Goal: Communication & Community: Ask a question

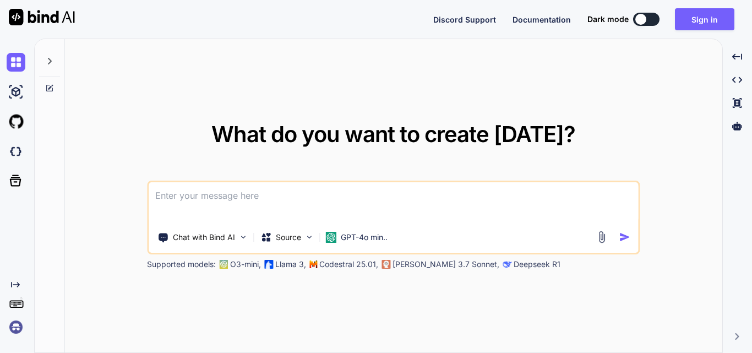
click at [646, 18] on div at bounding box center [641, 19] width 11 height 11
type textarea "x"
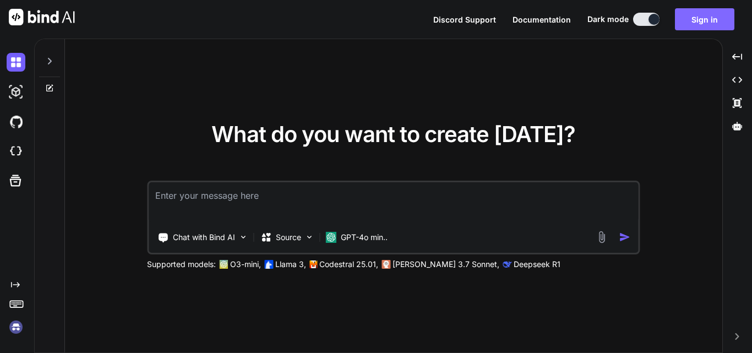
click at [709, 21] on button "Sign in" at bounding box center [704, 19] width 59 height 22
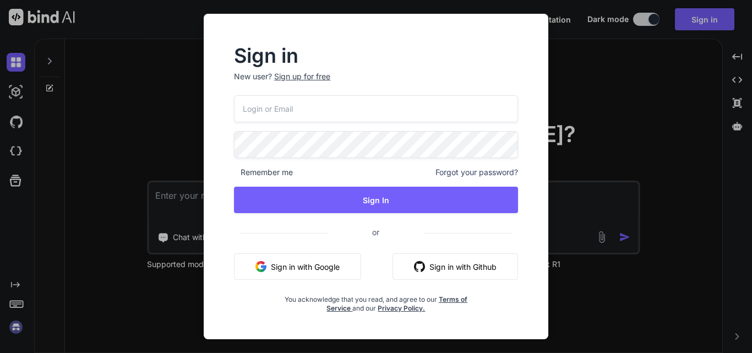
click at [327, 114] on input "email" at bounding box center [376, 108] width 284 height 27
type input "[EMAIL_ADDRESS][DOMAIN_NAME]"
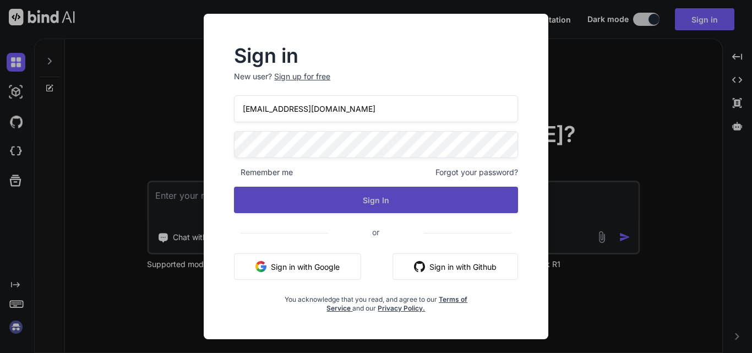
click at [408, 198] on button "Sign In" at bounding box center [376, 200] width 284 height 26
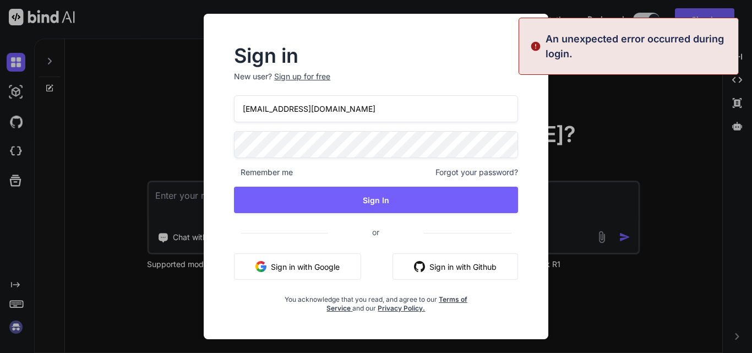
click at [221, 145] on div "Sign in New user? Sign up for free [EMAIL_ADDRESS][DOMAIN_NAME] Remember me For…" at bounding box center [375, 180] width 319 height 266
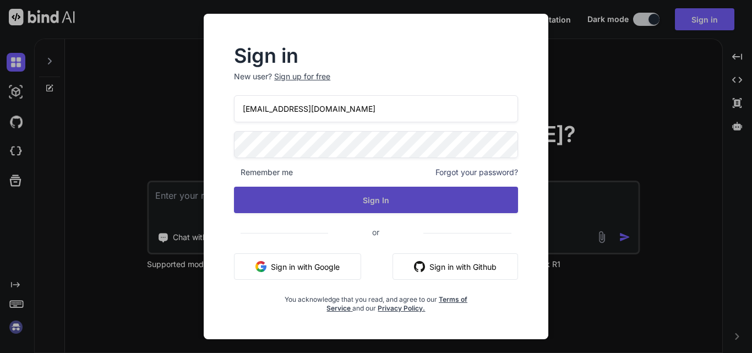
click at [324, 189] on button "Sign In" at bounding box center [376, 200] width 284 height 26
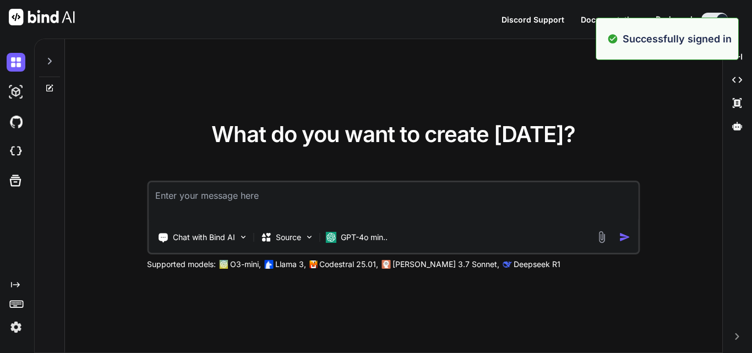
type textarea "x"
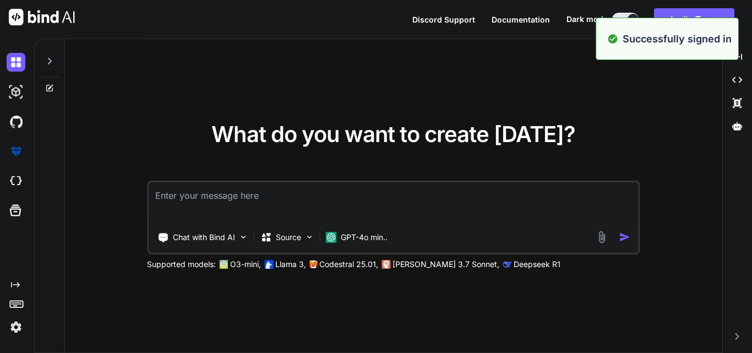
click at [262, 205] on textarea at bounding box center [394, 202] width 490 height 41
type textarea "j"
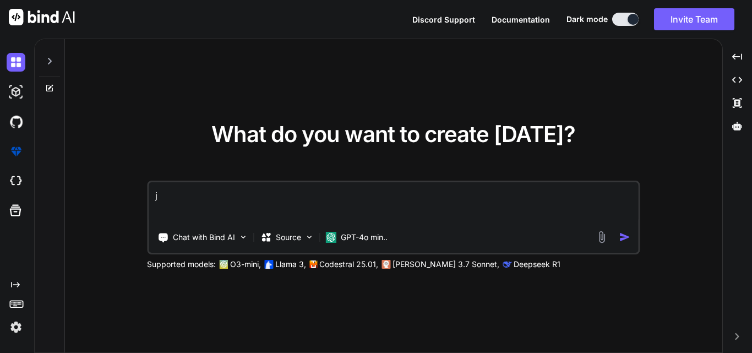
type textarea "x"
type textarea "h"
type textarea "x"
type textarea "hi"
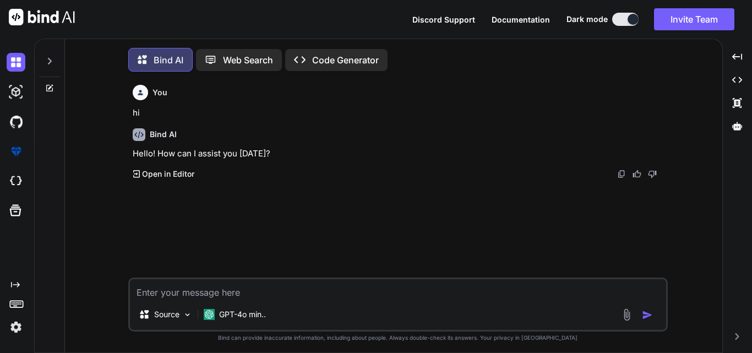
scroll to position [6, 0]
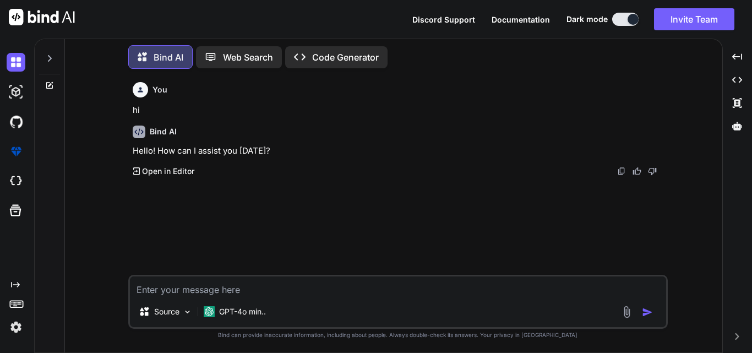
click at [195, 288] on textarea at bounding box center [398, 286] width 536 height 20
paste textarea "Write 200 Test cases on chat bot which consist test case description starts wit…"
type textarea "x"
type textarea "Write 200 Test cases on chat bot which consist test case description starts wit…"
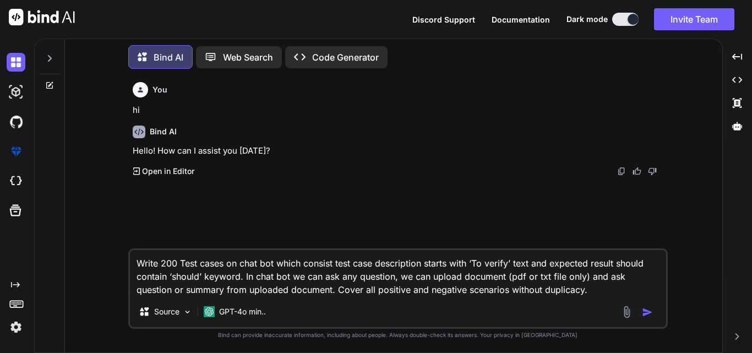
type textarea "x"
type textarea "Write 200 Test cases on chat bot which consist test case description starts wit…"
type textarea "x"
type textarea "Write 200 Test cases on chat bot which consist test case description starts wit…"
type textarea "x"
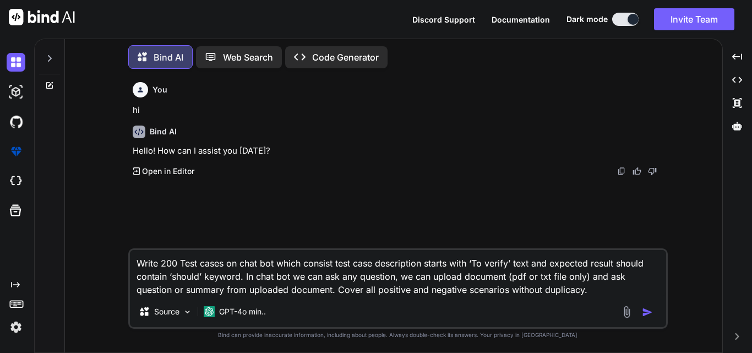
type textarea "Write 200 Test cases on chat bot which consist test case description starts wit…"
type textarea "x"
type textarea "Write 200 Test cases on chat bot which consist test case description starts wit…"
type textarea "x"
type textarea "Write 200 Test cases on chat bot which consist test case description starts wit…"
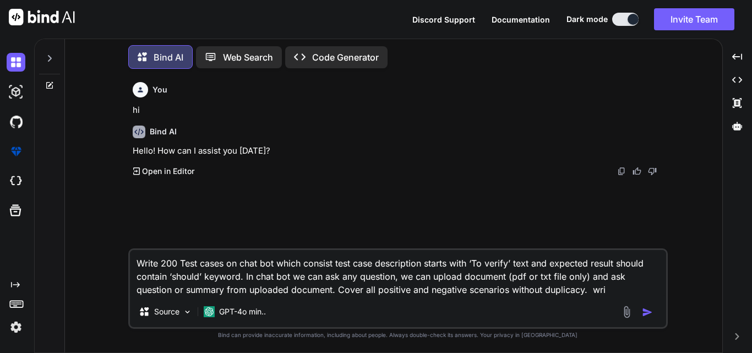
type textarea "x"
type textarea "Write 200 Test cases on chat bot which consist test case description starts wit…"
type textarea "x"
type textarea "Write 200 Test cases on chat bot which consist test case description starts wit…"
type textarea "x"
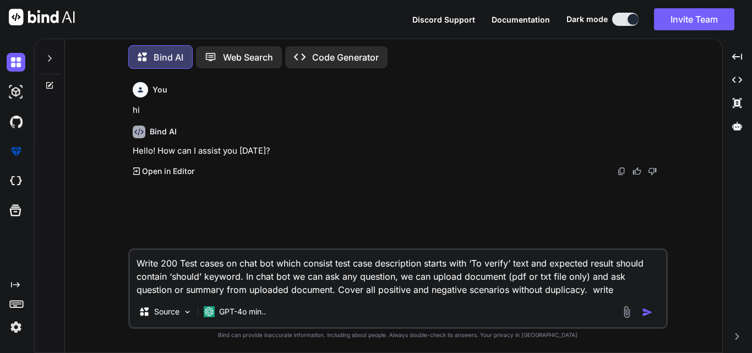
type textarea "Write 200 Test cases on chat bot which consist test case description starts wit…"
type textarea "x"
type textarea "Write 200 Test cases on chat bot which consist test case description starts wit…"
type textarea "x"
type textarea "Write 200 Test cases on chat bot which consist test case description starts wit…"
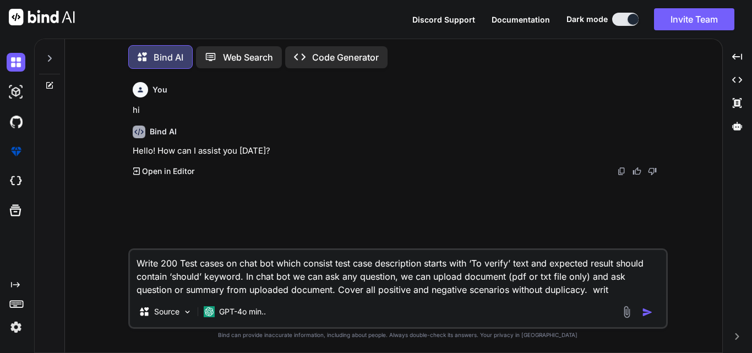
type textarea "x"
type textarea "Write 200 Test cases on chat bot which consist test case description starts wit…"
type textarea "x"
type textarea "Write 200 Test cases on chat bot which consist test case description starts wit…"
type textarea "x"
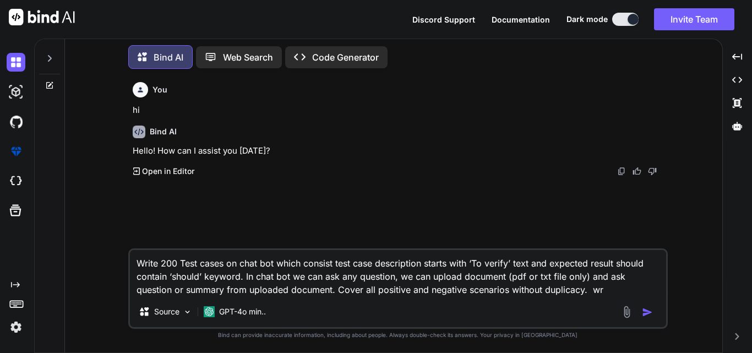
type textarea "Write 200 Test cases on chat bot which consist test case description starts wit…"
type textarea "x"
type textarea "Write 200 Test cases on chat bot which consist test case description starts wit…"
type textarea "x"
type textarea "Write 200 Test cases on chat bot which consist test case description starts wit…"
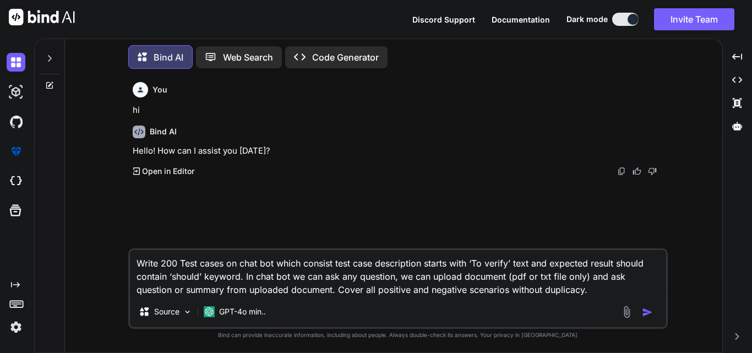
type textarea "x"
type textarea "Write 200 Test cases on chat bot which consist test case description starts wit…"
type textarea "x"
type textarea "Write 200 Test cases on chat bot which consist test case description starts wit…"
type textarea "x"
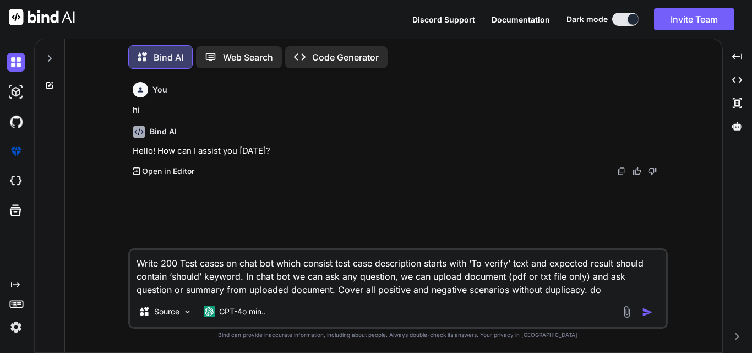
type textarea "Write 200 Test cases on chat bot which consist test case description starts wit…"
type textarea "x"
type textarea "Write 200 Test cases on chat bot which consist test case description starts wit…"
type textarea "x"
type textarea "Write 200 Test cases on chat bot which consist test case description starts wit…"
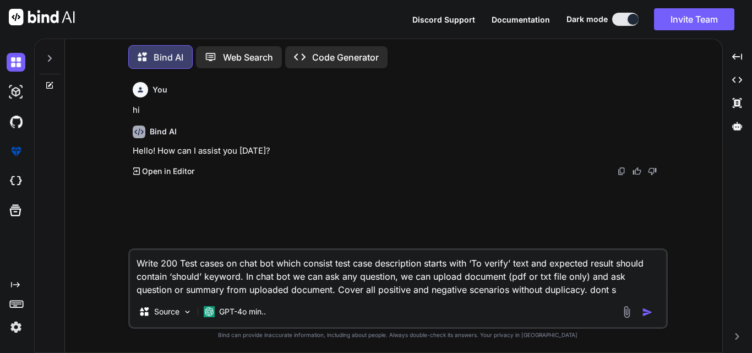
type textarea "x"
type textarea "Write 200 Test cases on chat bot which consist test case description starts wit…"
type textarea "x"
type textarea "Write 200 Test cases on chat bot which consist test case description starts wit…"
type textarea "x"
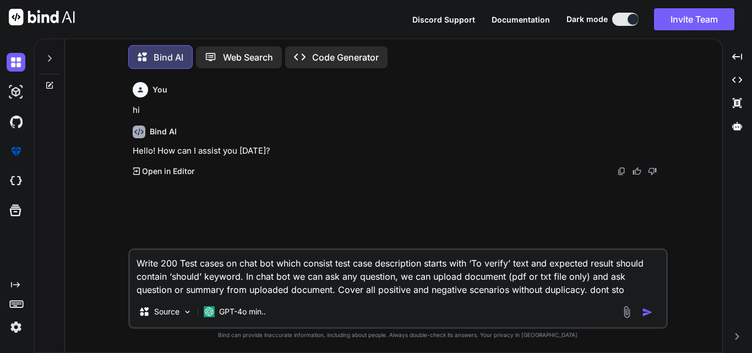
type textarea "Write 200 Test cases on chat bot which consist test case description starts wit…"
type textarea "x"
type textarea "Write 200 Test cases on chat bot which consist test case description starts wit…"
type textarea "x"
type textarea "Write 200 Test cases on chat bot which consist test case description starts wit…"
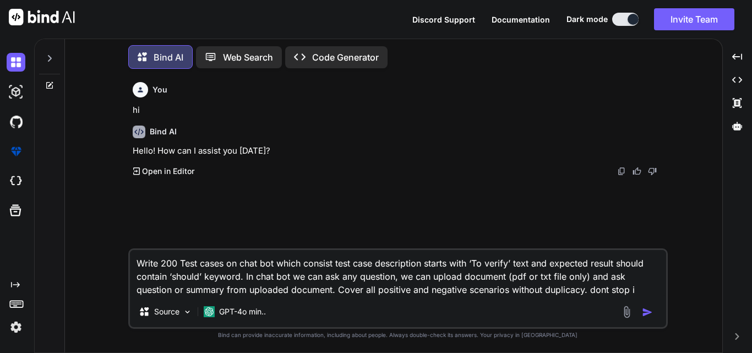
type textarea "x"
type textarea "Write 200 Test cases on chat bot which consist test case description starts wit…"
type textarea "x"
type textarea "Write 200 Test cases on chat bot which consist test case description starts wit…"
type textarea "x"
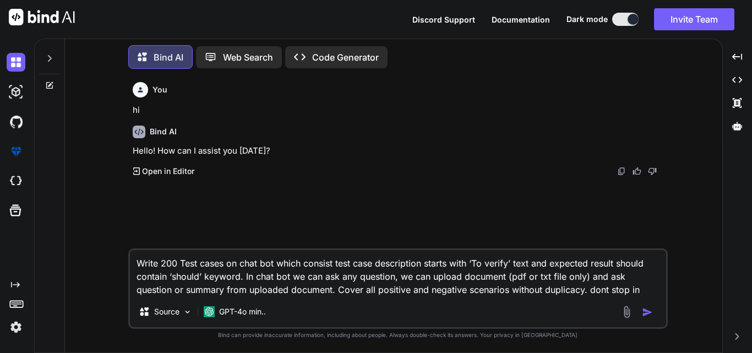
type textarea "Write 200 Test cases on chat bot which consist test case description starts wit…"
type textarea "x"
type textarea "Write 200 Test cases on chat bot which consist test case description starts wit…"
type textarea "x"
type textarea "Write 200 Test cases on chat bot which consist test case description starts wit…"
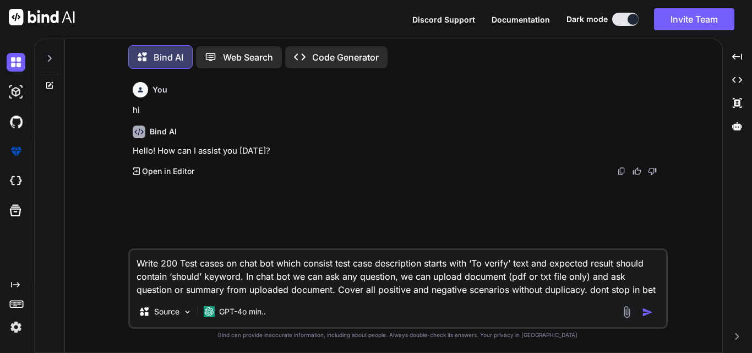
type textarea "x"
type textarea "Write 200 Test cases on chat bot which consist test case description starts wit…"
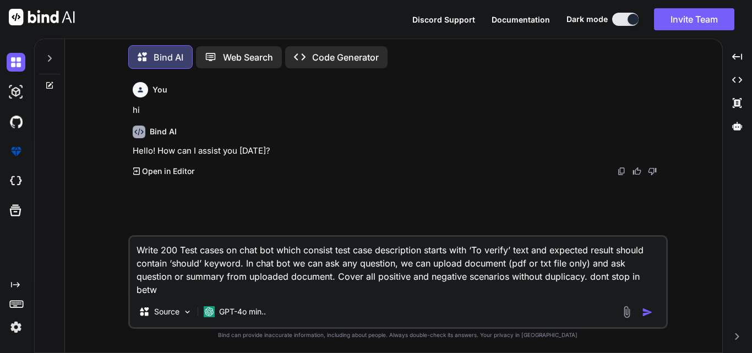
type textarea "x"
type textarea "Write 200 Test cases on chat bot which consist test case description starts wit…"
type textarea "x"
type textarea "Write 200 Test cases on chat bot which consist test case description starts wit…"
type textarea "x"
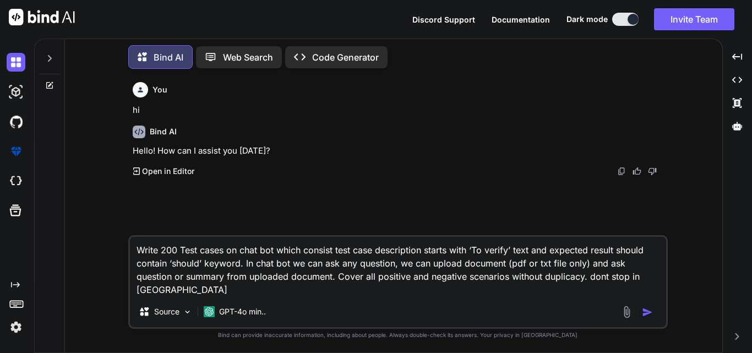
type textarea "Write 200 Test cases on chat bot which consist test case description starts wit…"
type textarea "x"
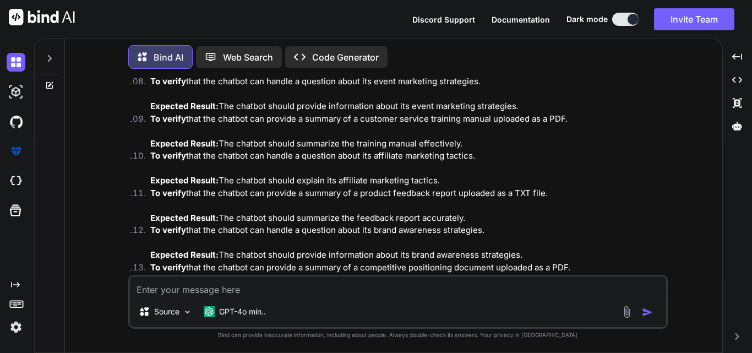
scroll to position [4315, 0]
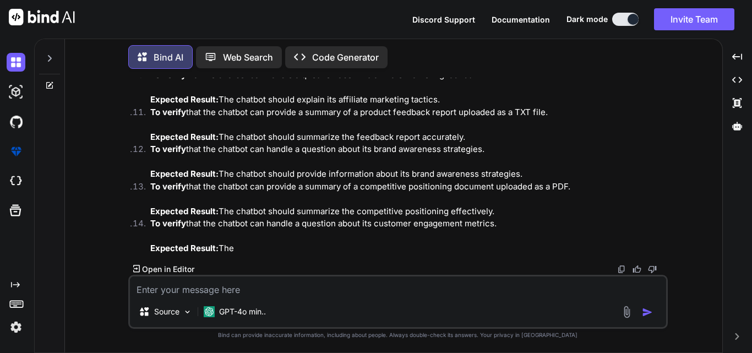
click at [622, 270] on img at bounding box center [621, 269] width 9 height 9
click at [223, 291] on textarea at bounding box center [398, 286] width 536 height 20
paste textarea "continue writing"
type textarea "x"
type textarea "continue writing"
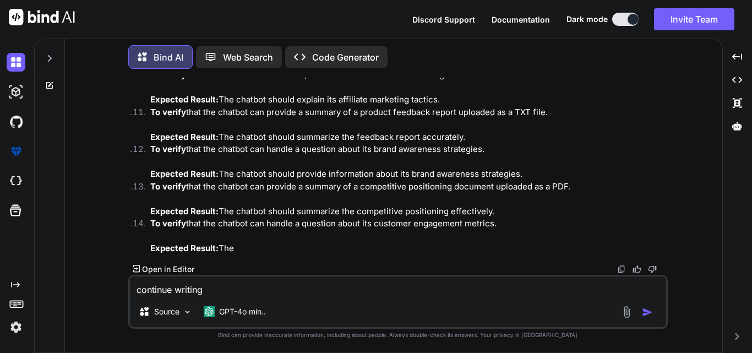
type textarea "x"
type textarea "continue writing f"
type textarea "x"
type textarea "continue writing fr"
type textarea "x"
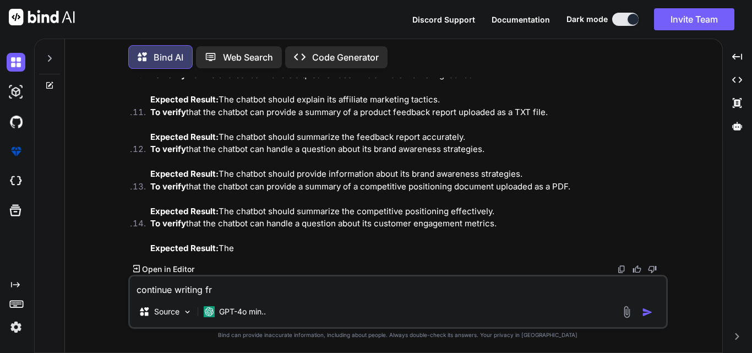
type textarea "continue writing fro"
type textarea "x"
type textarea "continue writing from"
type textarea "x"
type textarea "continue writing from"
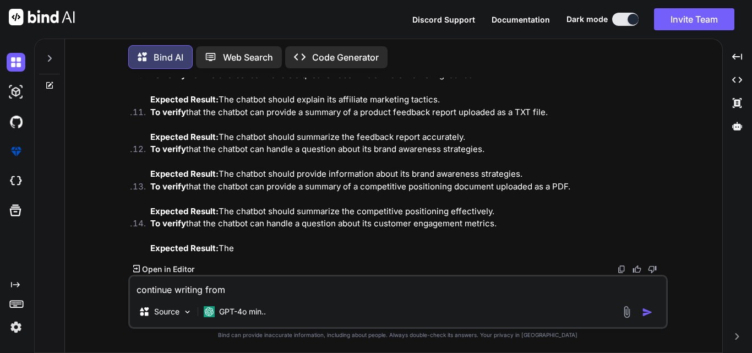
type textarea "x"
type textarea "continue writing from 1"
type textarea "x"
type textarea "continue writing from 11"
type textarea "x"
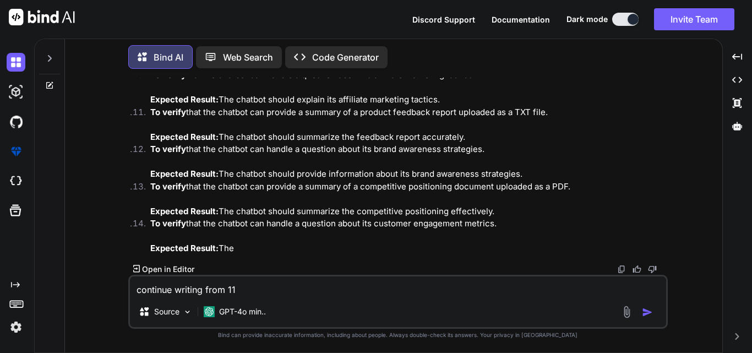
type textarea "continue writing from 114"
type textarea "x"
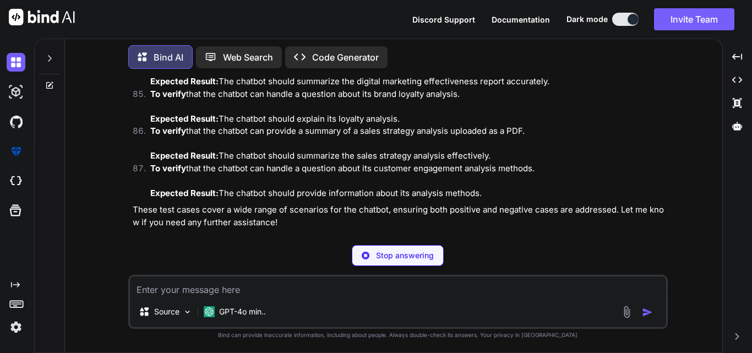
scroll to position [7680, 0]
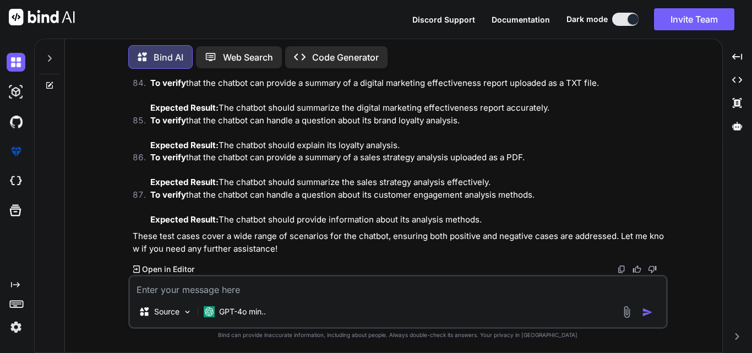
click at [620, 267] on img at bounding box center [621, 269] width 9 height 9
click at [255, 285] on textarea at bounding box center [398, 286] width 536 height 20
type textarea "x"
type textarea "w"
type textarea "x"
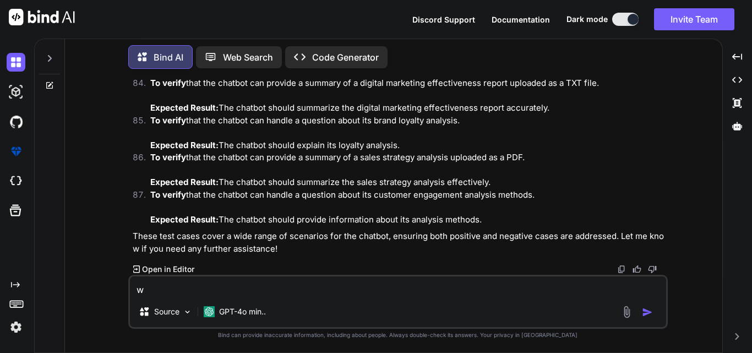
type textarea "wr"
type textarea "x"
type textarea "wri"
type textarea "x"
type textarea "writ"
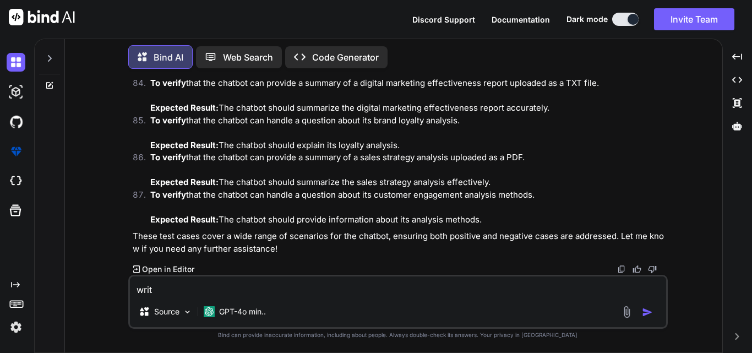
type textarea "x"
type textarea "write"
type textarea "x"
type textarea "write"
type textarea "x"
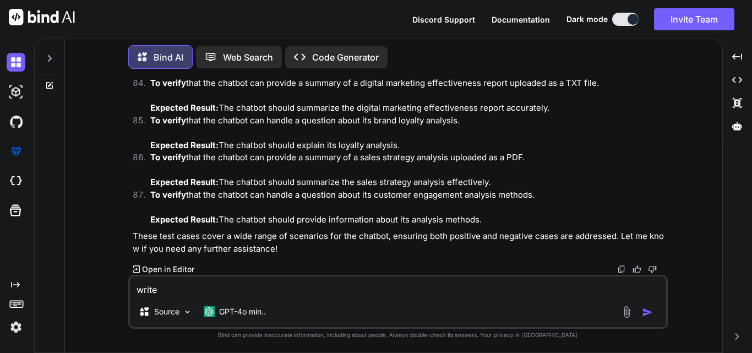
type textarea "write 5"
type textarea "x"
type textarea "write 50"
type textarea "x"
type textarea "write 50m"
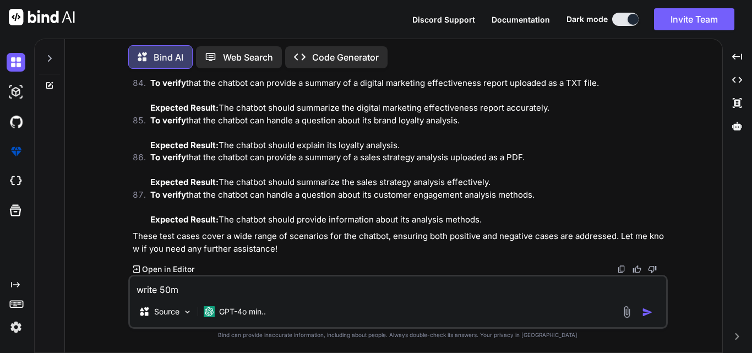
type textarea "x"
type textarea "write 50mo"
type textarea "x"
type textarea "write 50mor"
type textarea "x"
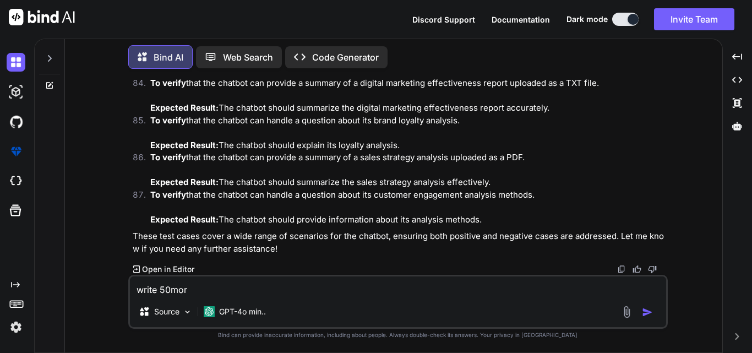
type textarea "write 50more"
type textarea "x"
type textarea "write 50more"
type textarea "x"
type textarea "write 50more n"
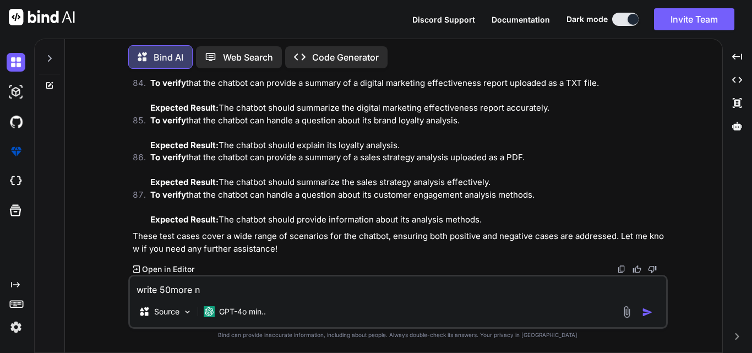
type textarea "x"
type textarea "write 50more ne"
type textarea "x"
type textarea "write 50more n"
type textarea "x"
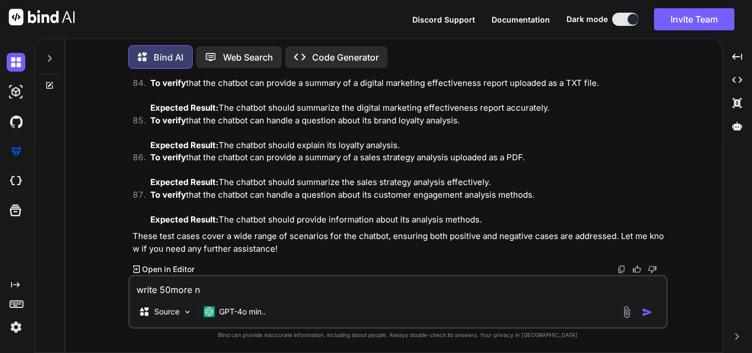
type textarea "write 50more"
type textarea "x"
type textarea "write 50more"
type textarea "x"
type textarea "write 50mor"
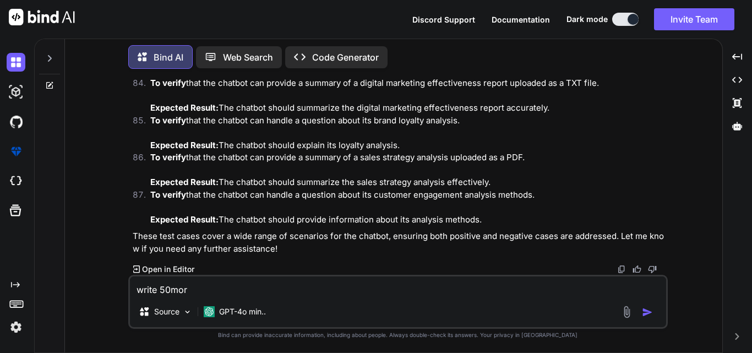
type textarea "x"
type textarea "write 50mo"
type textarea "x"
type textarea "write 50m"
type textarea "x"
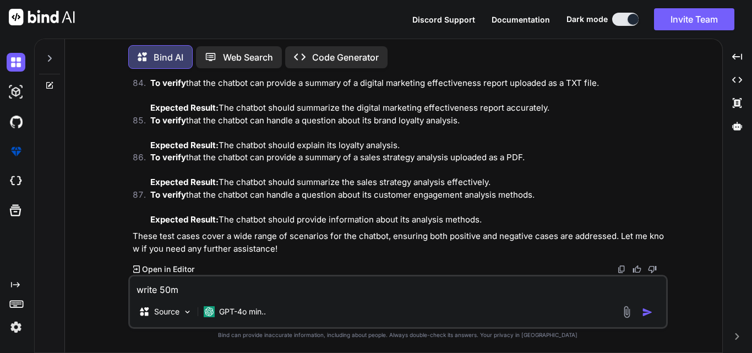
type textarea "write 50"
type textarea "x"
type textarea "write 50"
type textarea "x"
type textarea "write 50 m"
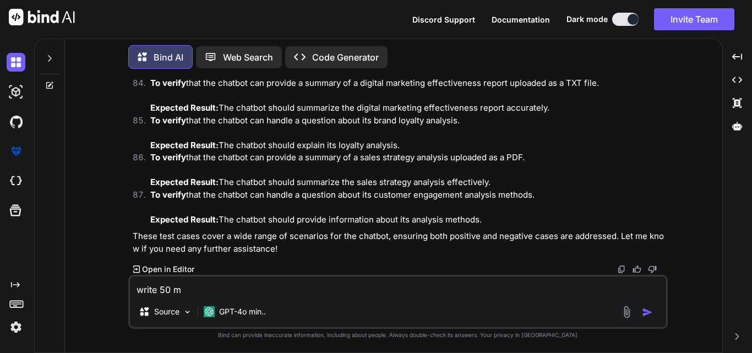
type textarea "x"
type textarea "write 50 mo"
type textarea "x"
type textarea "write 50 mor"
type textarea "x"
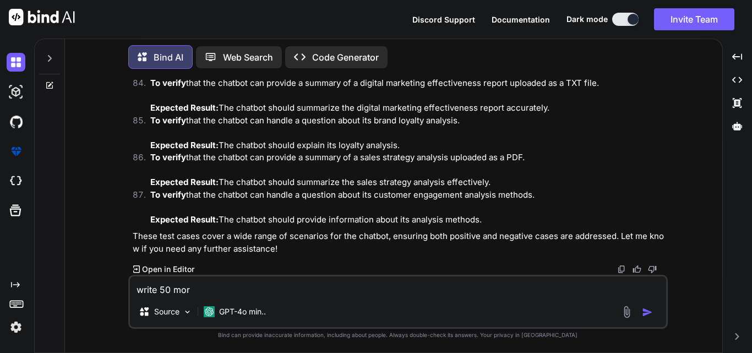
type textarea "write 50 more"
type textarea "x"
type textarea "write 50 more"
type textarea "x"
type textarea "write 50 more n"
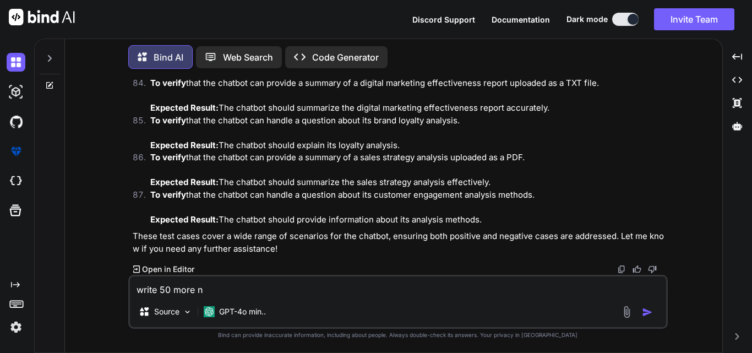
type textarea "x"
type textarea "write 50 more ne"
type textarea "x"
type textarea "write 50 more neg"
type textarea "x"
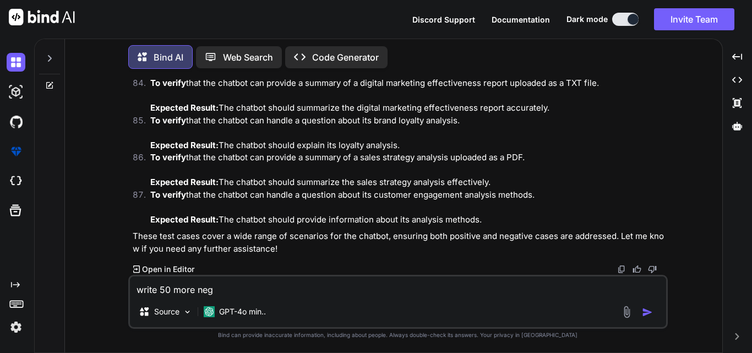
type textarea "write 50 more nega"
type textarea "x"
type textarea "write 50 more negat"
type textarea "x"
type textarea "write 50 more negati"
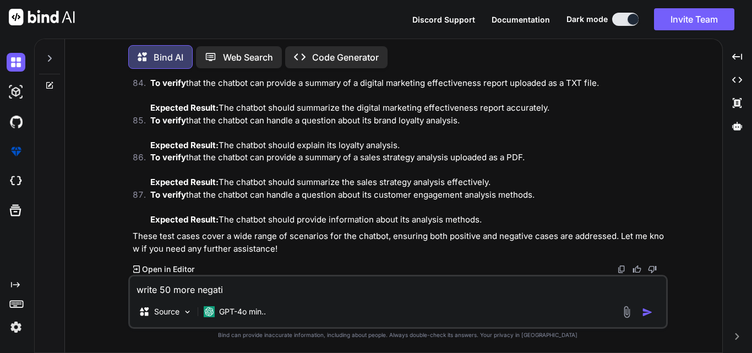
type textarea "x"
type textarea "write 50 more negativ"
type textarea "x"
type textarea "write 50 more negative"
type textarea "x"
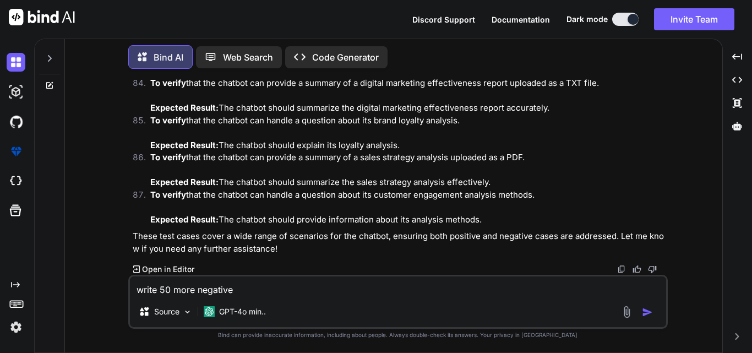
type textarea "write 50 more negative"
type textarea "x"
type textarea "write 50 more negative te"
type textarea "x"
type textarea "write 50 more negative tes"
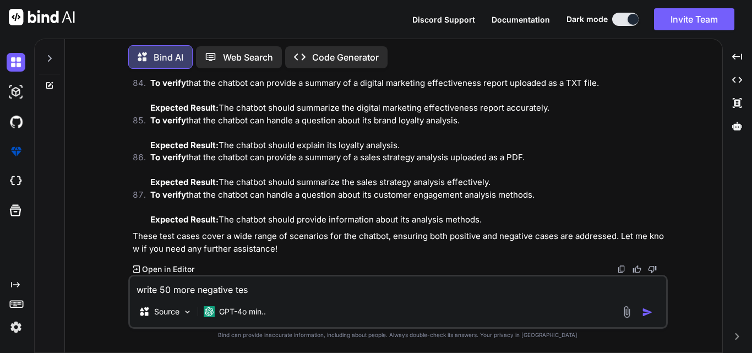
type textarea "x"
type textarea "write 50 more negative test"
type textarea "x"
type textarea "write 50 more negative test"
type textarea "x"
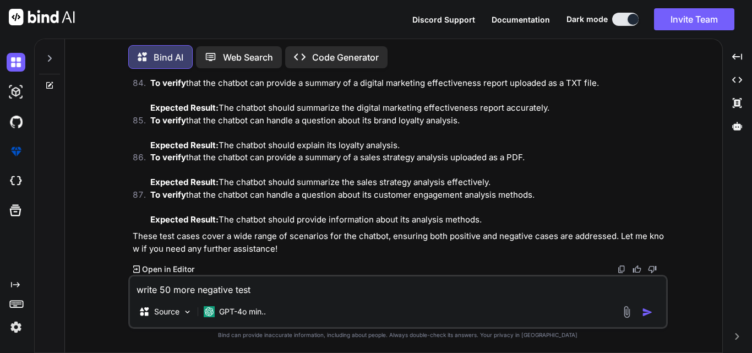
type textarea "write 50 more negative test c"
type textarea "x"
type textarea "write 50 more negative test ca"
type textarea "x"
type textarea "write 50 more negative test cas"
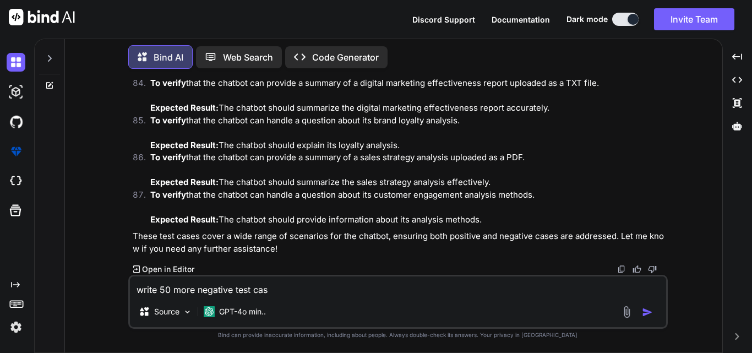
type textarea "x"
type textarea "write 50 more negative test case"
type textarea "x"
type textarea "write 50 more negative test cases"
type textarea "x"
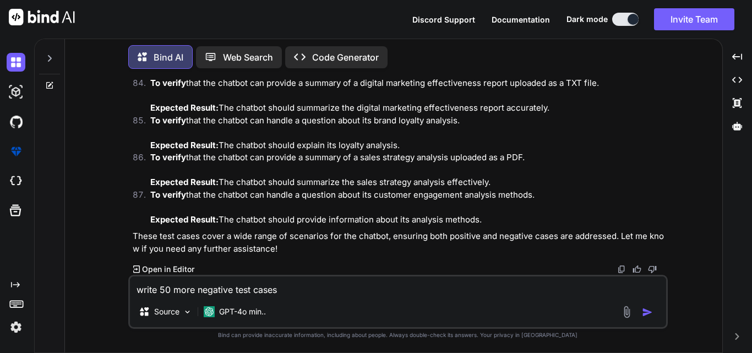
type textarea "write 50 more negative test cases"
type textarea "x"
type textarea "write 50 more negative test cases f"
type textarea "x"
type textarea "write 50 more negative test cases fo"
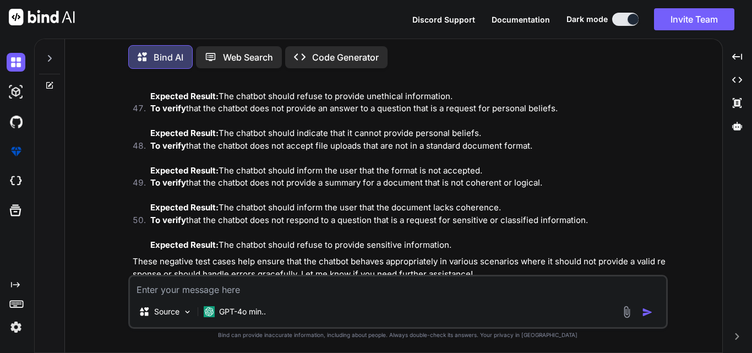
scroll to position [9705, 0]
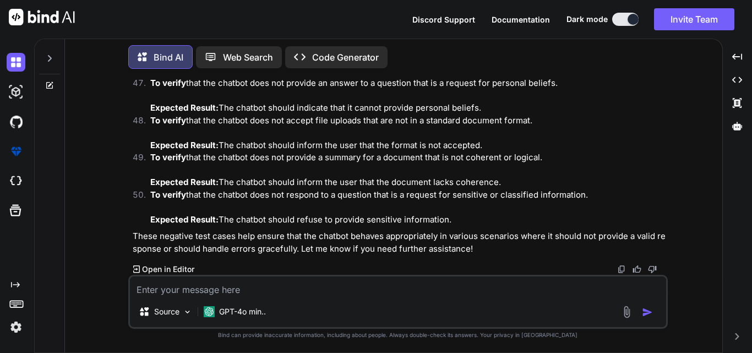
click at [622, 267] on img at bounding box center [621, 269] width 9 height 9
click at [47, 59] on icon at bounding box center [49, 58] width 9 height 9
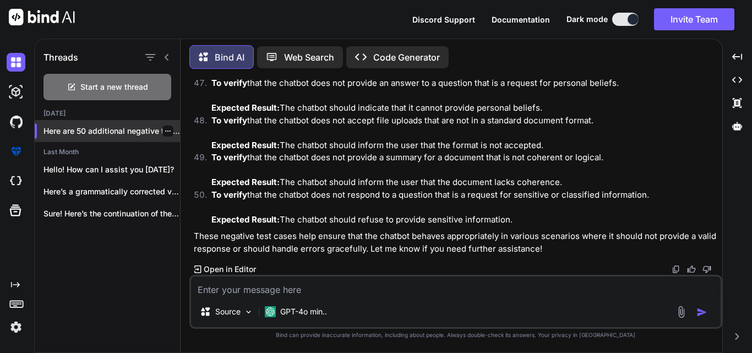
click at [165, 131] on icon "button" at bounding box center [168, 131] width 6 height 1
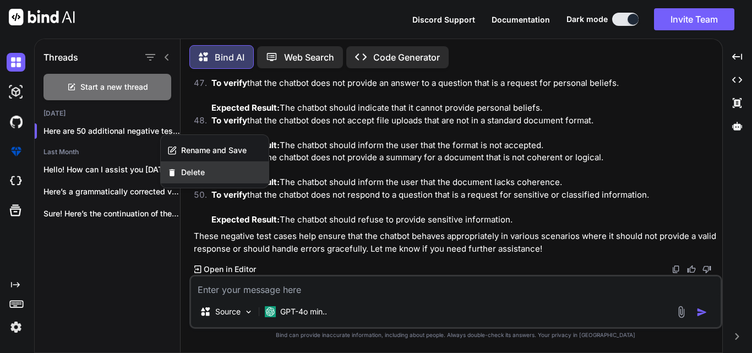
click at [188, 170] on span "Delete" at bounding box center [193, 172] width 24 height 11
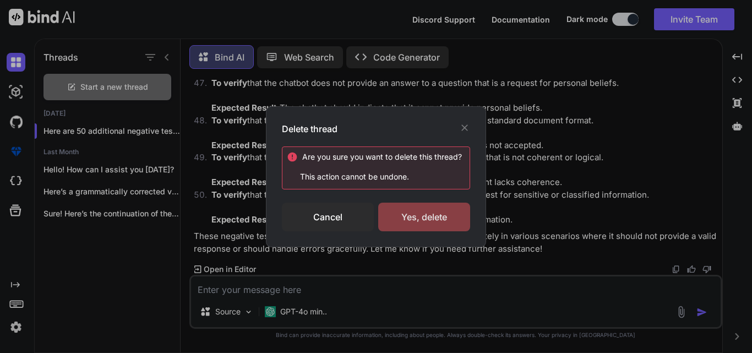
click at [430, 220] on div "Yes, delete" at bounding box center [424, 217] width 92 height 29
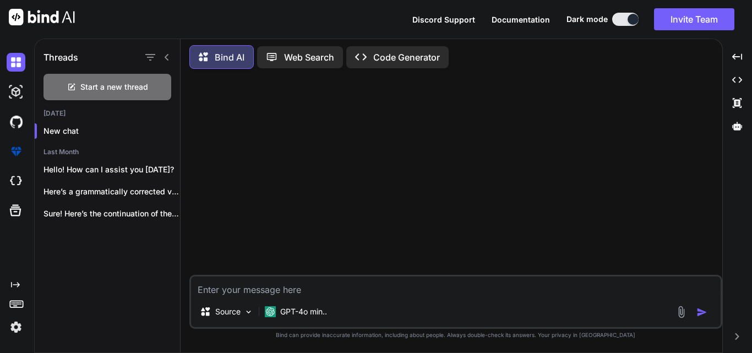
click at [165, 55] on icon at bounding box center [167, 57] width 4 height 7
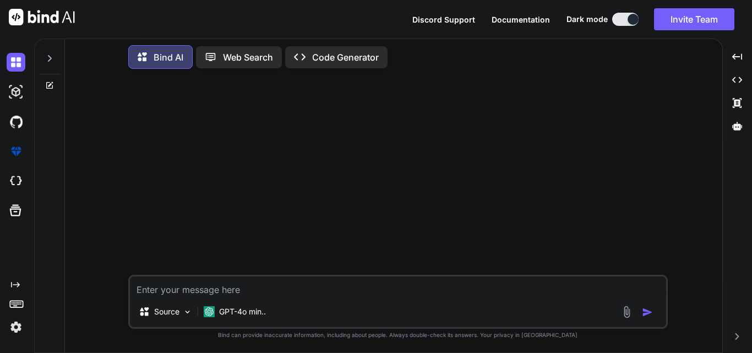
click at [10, 283] on icon "Created with Pixso." at bounding box center [13, 284] width 13 height 9
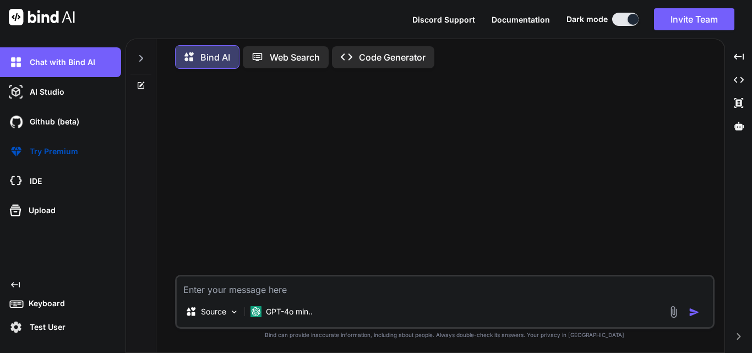
click at [15, 324] on img at bounding box center [16, 327] width 19 height 19
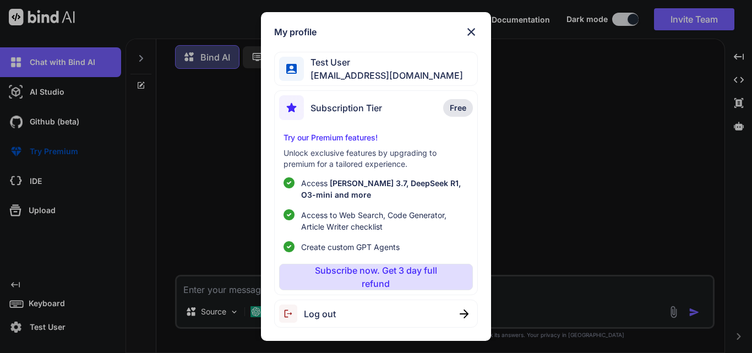
click at [307, 316] on span "Log out" at bounding box center [320, 313] width 32 height 13
